Goal: Task Accomplishment & Management: Manage account settings

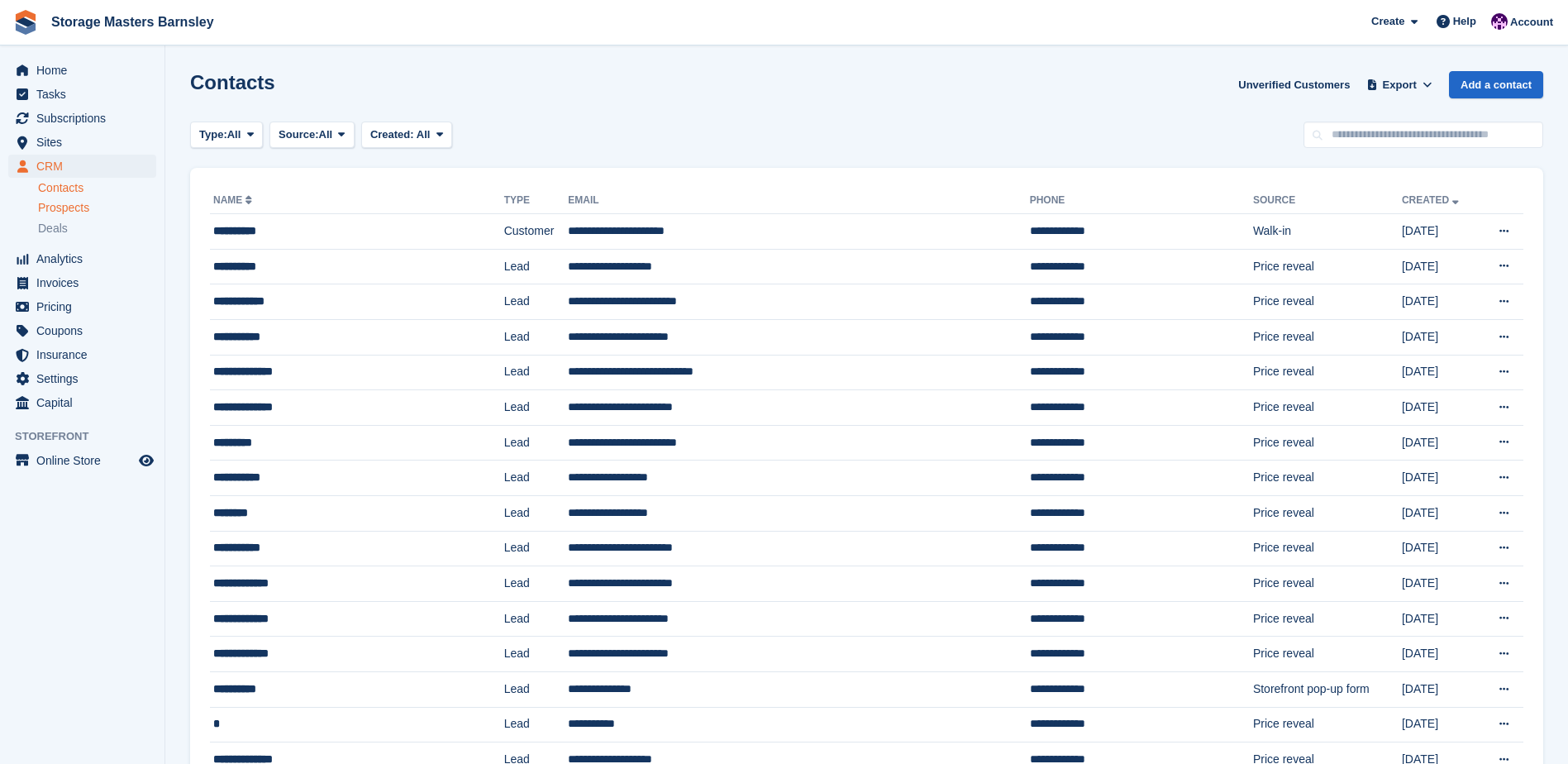
click at [82, 210] on span "Prospects" at bounding box center [64, 208] width 51 height 16
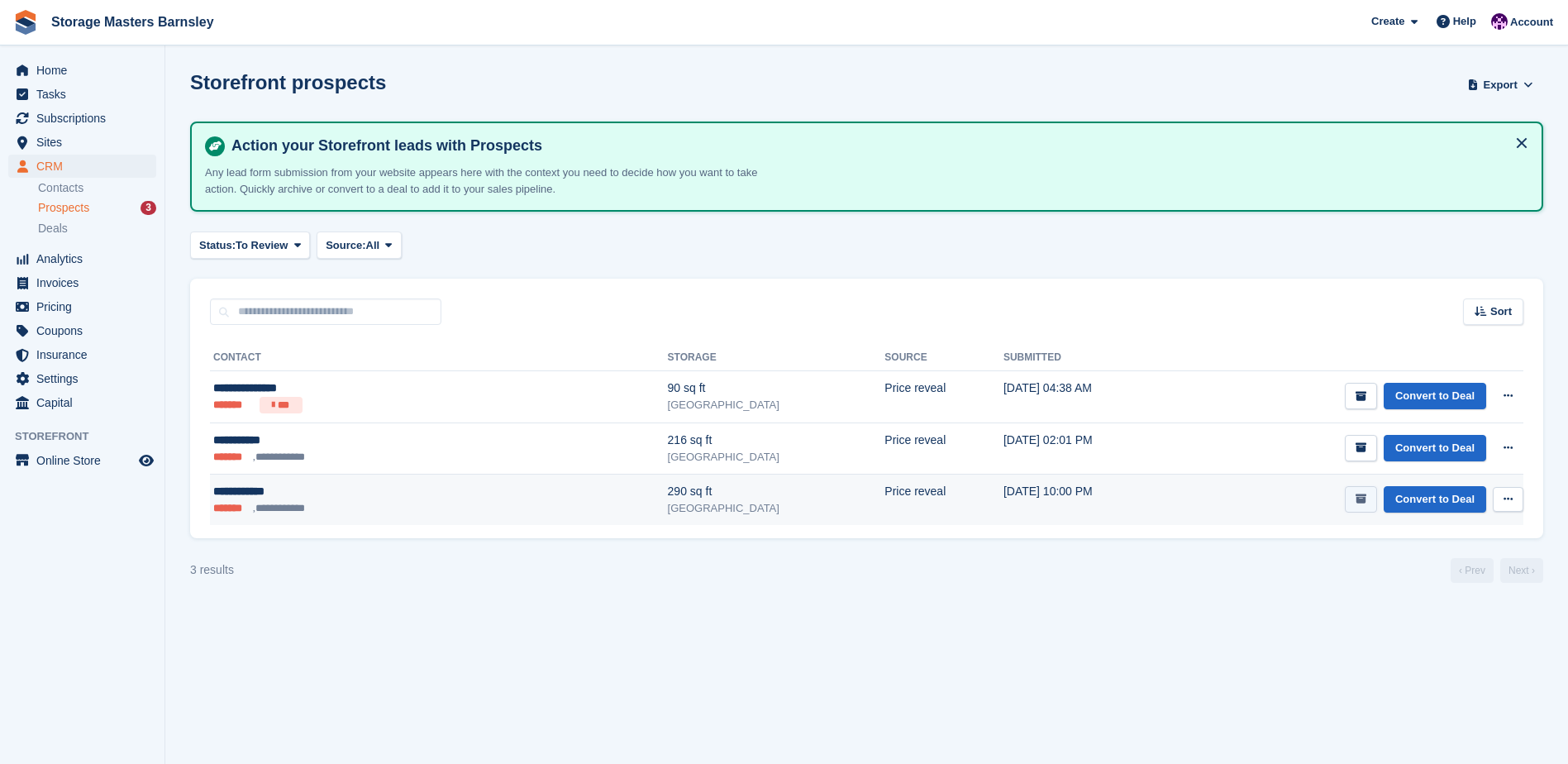
click at [1364, 495] on icon "submit" at bounding box center [1360, 498] width 11 height 11
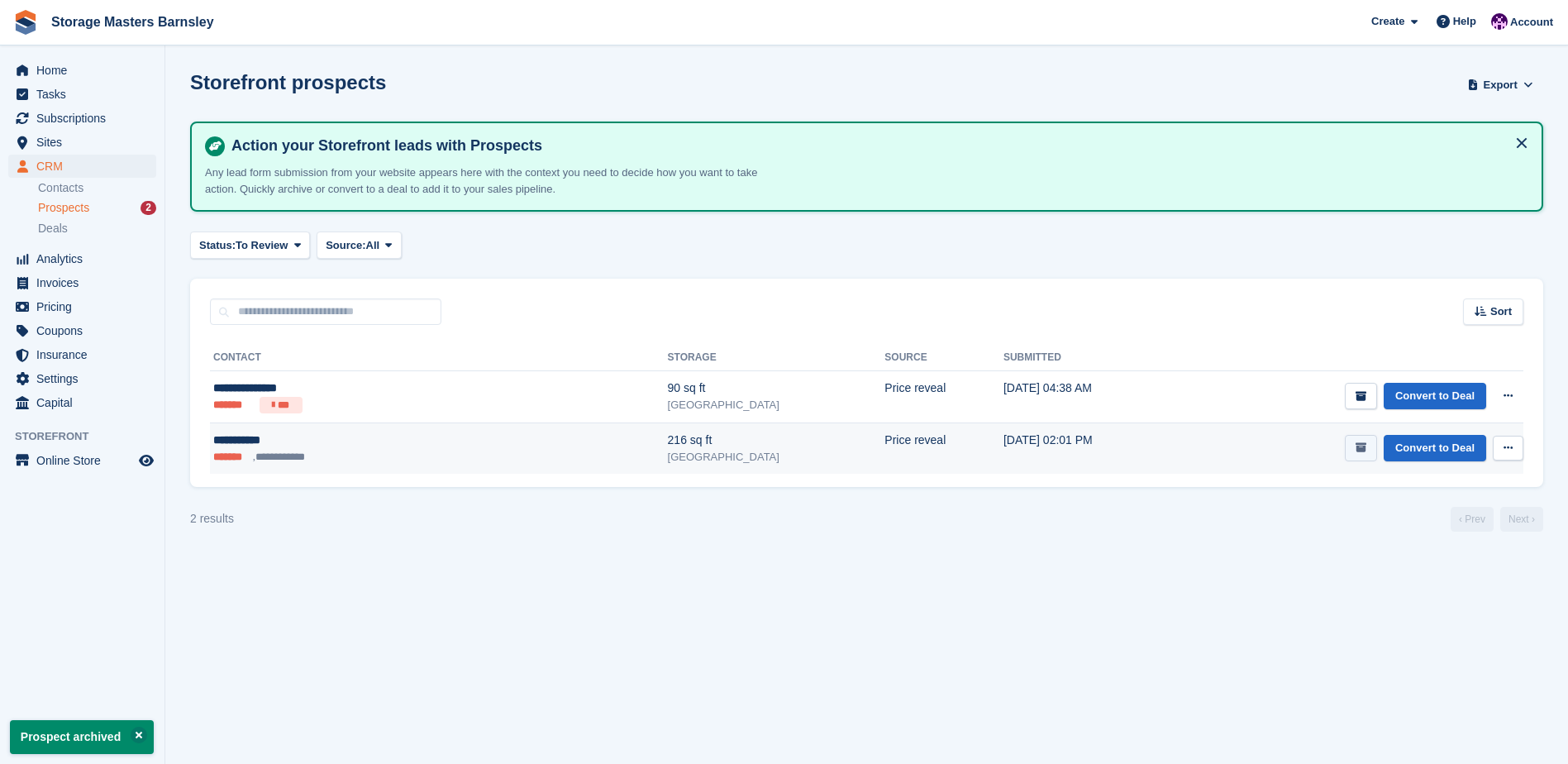
click at [1365, 450] on icon "submit" at bounding box center [1360, 447] width 11 height 11
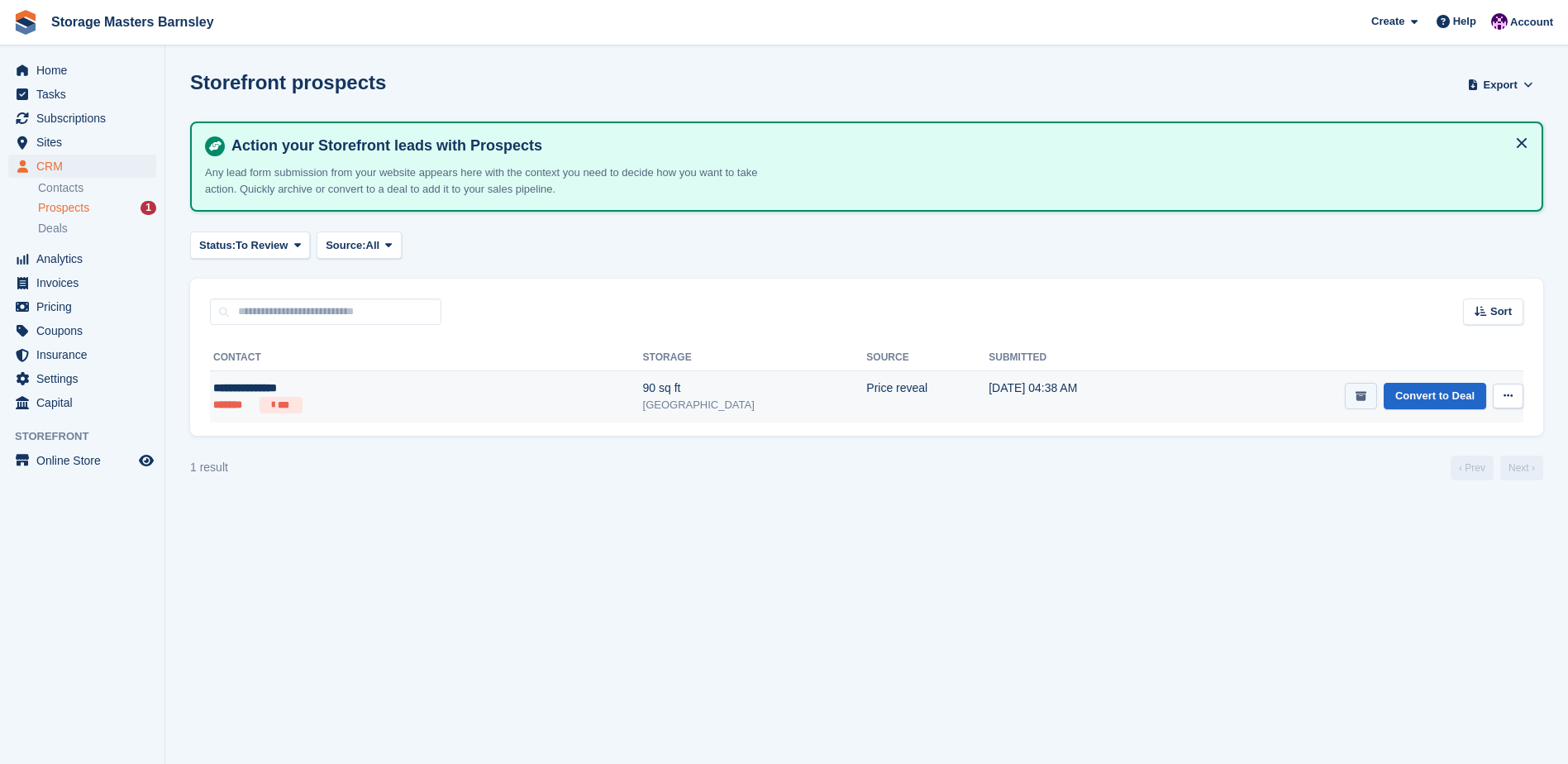
click at [1353, 400] on button "submit" at bounding box center [1360, 396] width 32 height 27
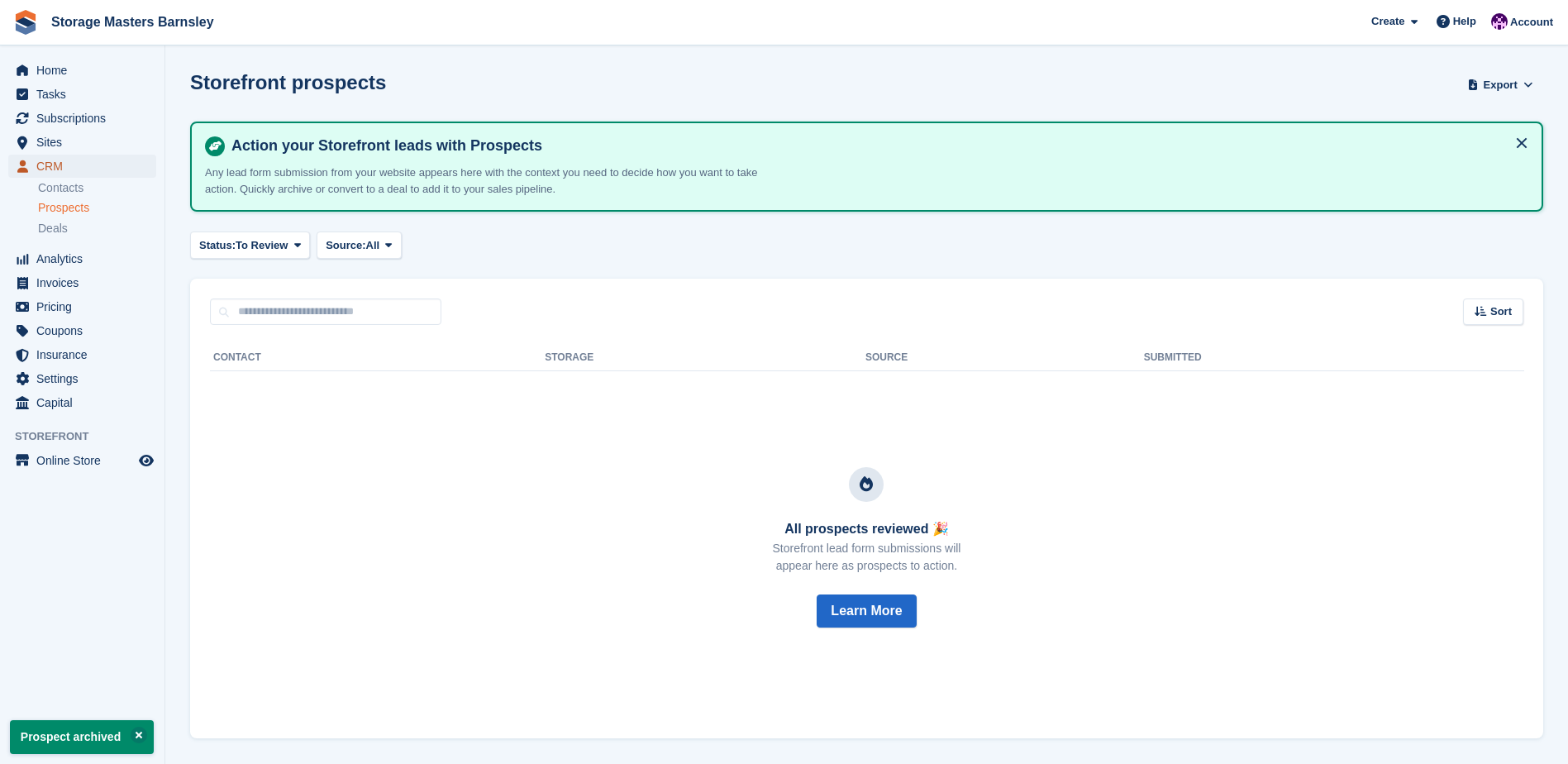
click at [88, 160] on span "CRM" at bounding box center [85, 167] width 99 height 24
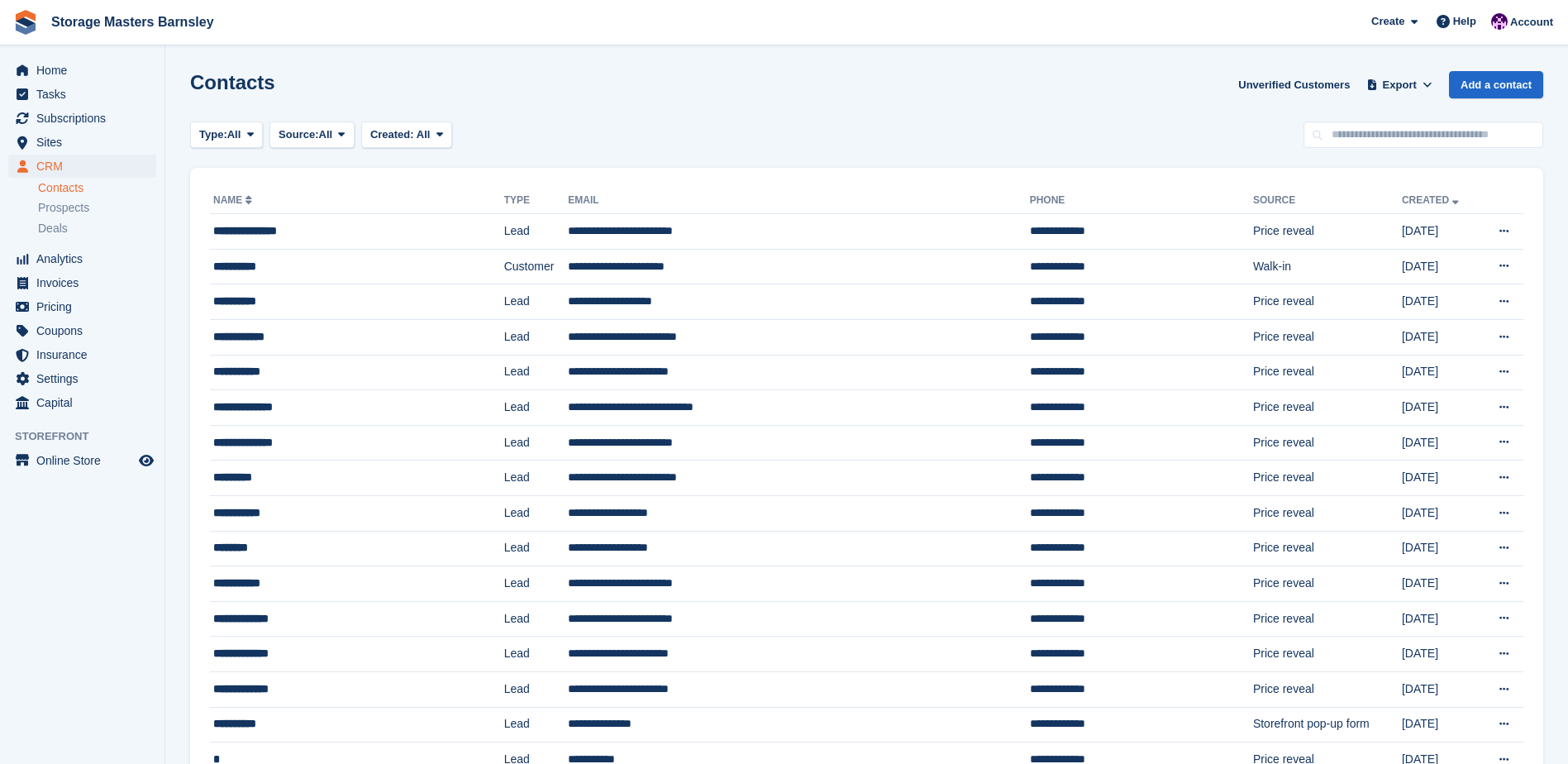
drag, startPoint x: 845, startPoint y: 90, endPoint x: 835, endPoint y: 91, distance: 10.0
click at [844, 90] on div "Contacts Unverified Customers Export Export Contacts Export a CSV of all Contac…" at bounding box center [867, 94] width 1353 height 47
